Goal: Navigation & Orientation: Find specific page/section

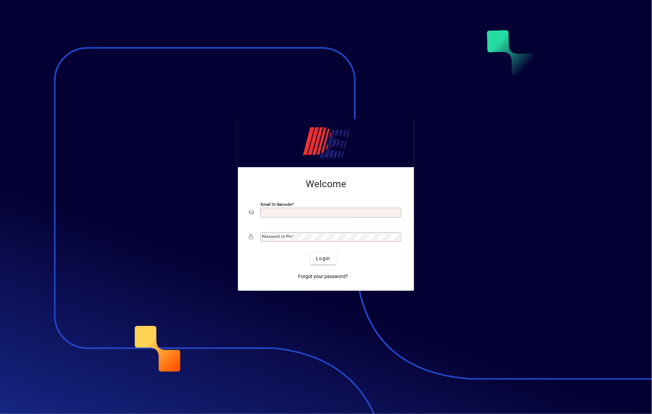
click at [298, 214] on input "Email or Barcode" at bounding box center [331, 213] width 139 height 6
type input "**********"
click at [321, 233] on div "Password or Pin" at bounding box center [330, 237] width 141 height 10
click at [311, 252] on button "Login" at bounding box center [323, 258] width 25 height 12
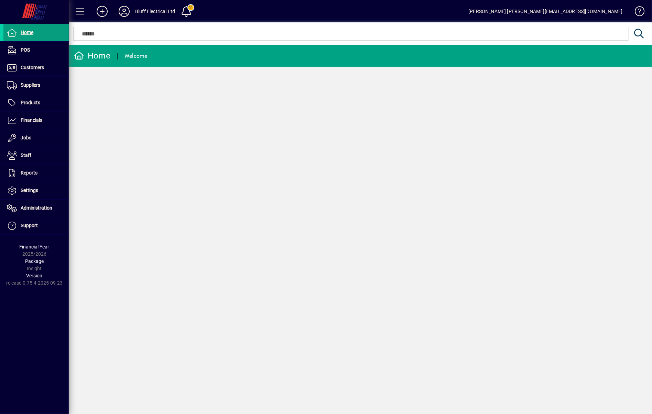
click at [124, 10] on icon at bounding box center [124, 11] width 14 height 11
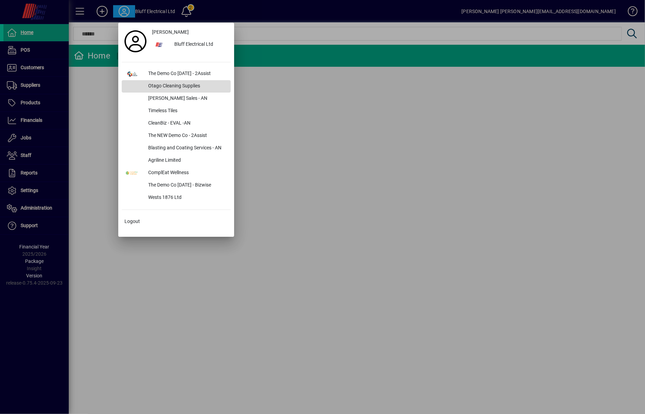
click at [153, 89] on div "Otago Cleaning Supplies" at bounding box center [187, 86] width 88 height 12
